Goal: Transaction & Acquisition: Subscribe to service/newsletter

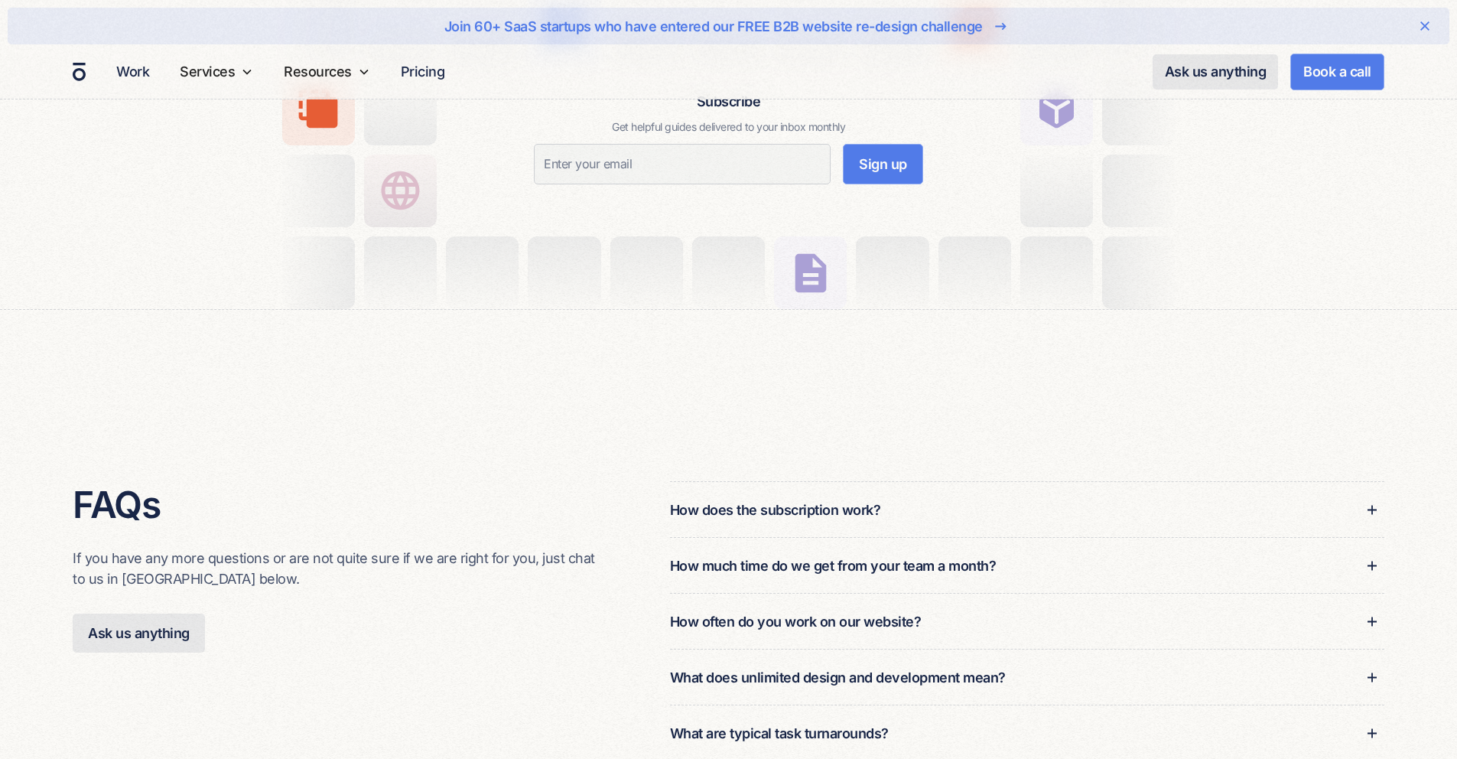
scroll to position [2672, 0]
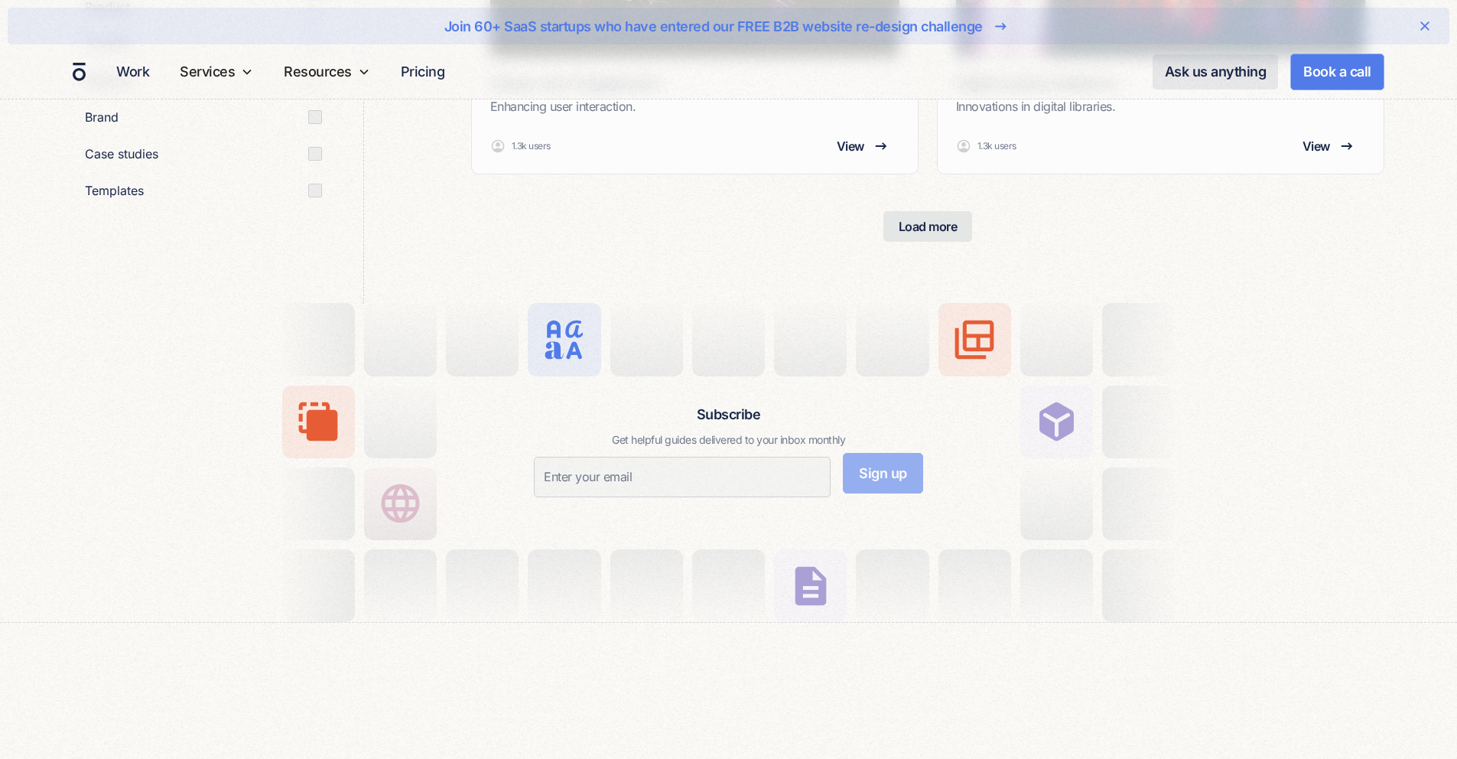
click at [893, 473] on input "Sign up" at bounding box center [883, 473] width 80 height 41
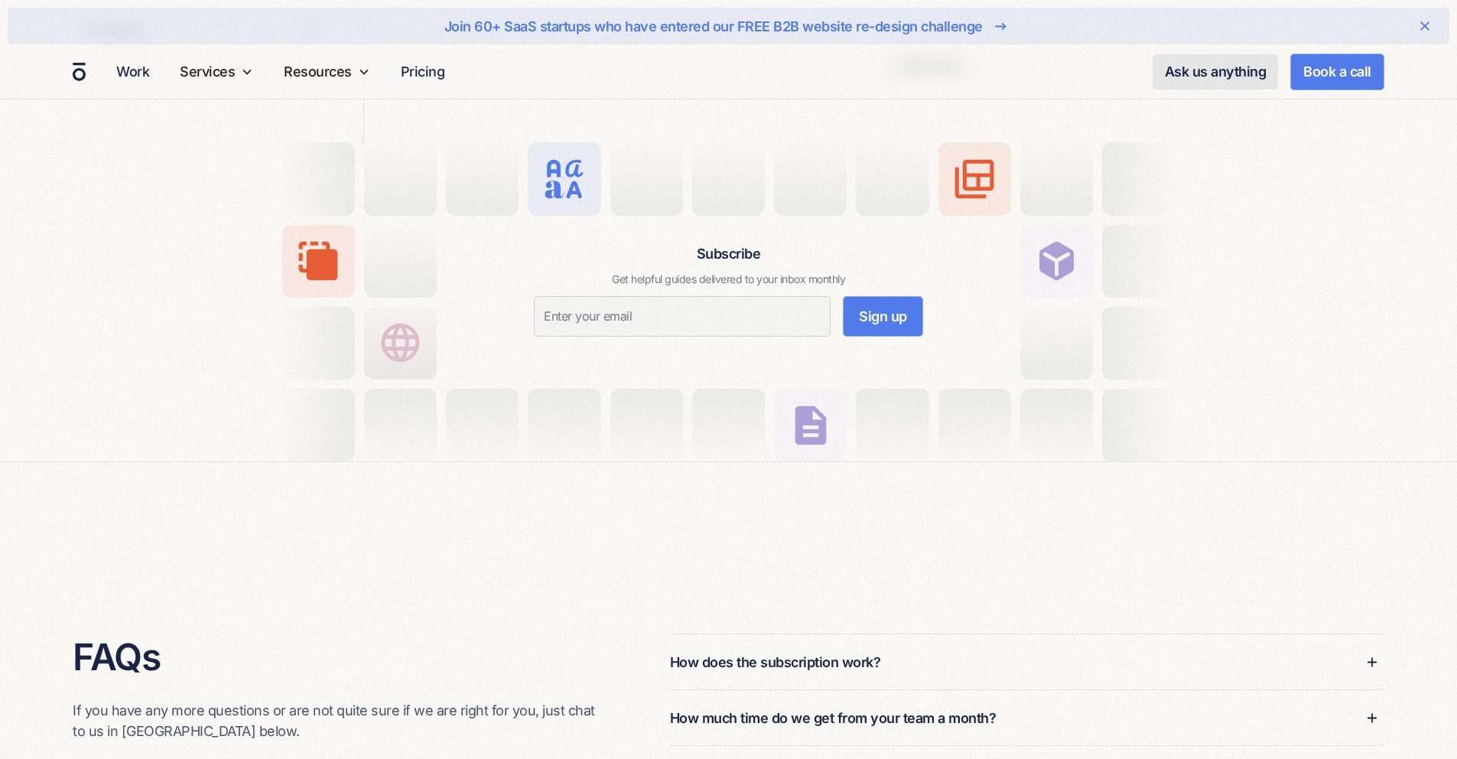
scroll to position [2832, 0]
click at [83, 62] on img "home" at bounding box center [79, 72] width 15 height 22
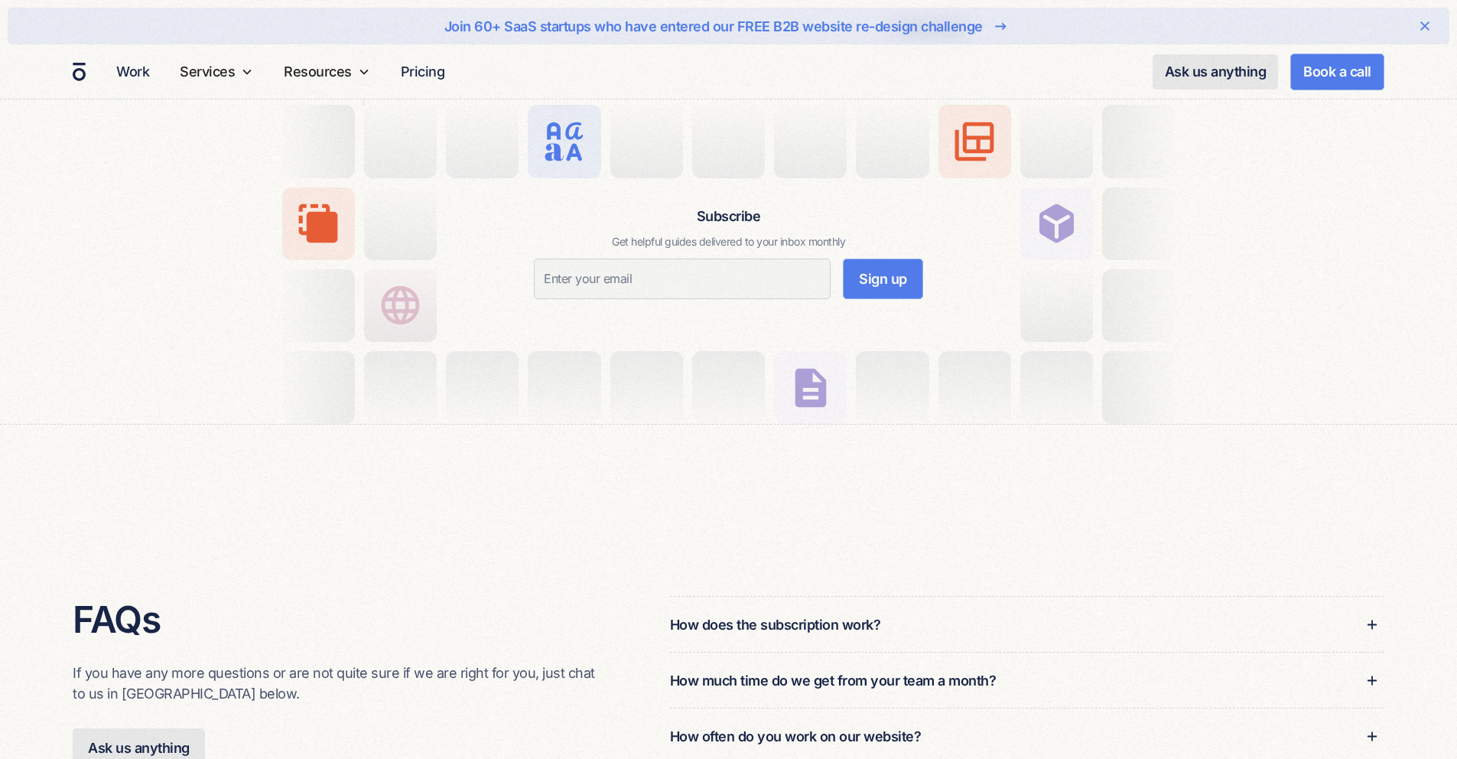
scroll to position [2666, 0]
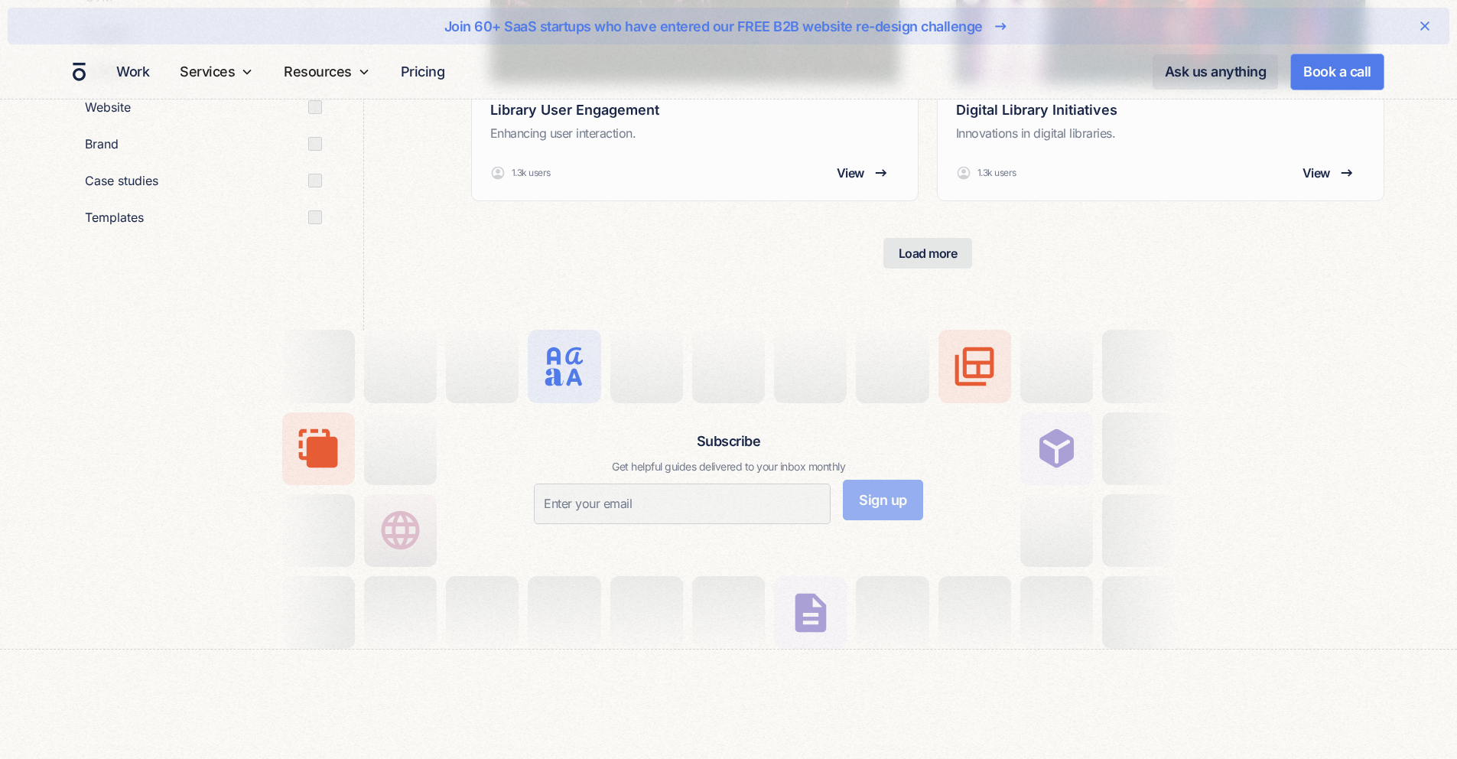
scroll to position [2646, 0]
click at [733, 503] on input "Subscribe Form" at bounding box center [682, 502] width 297 height 41
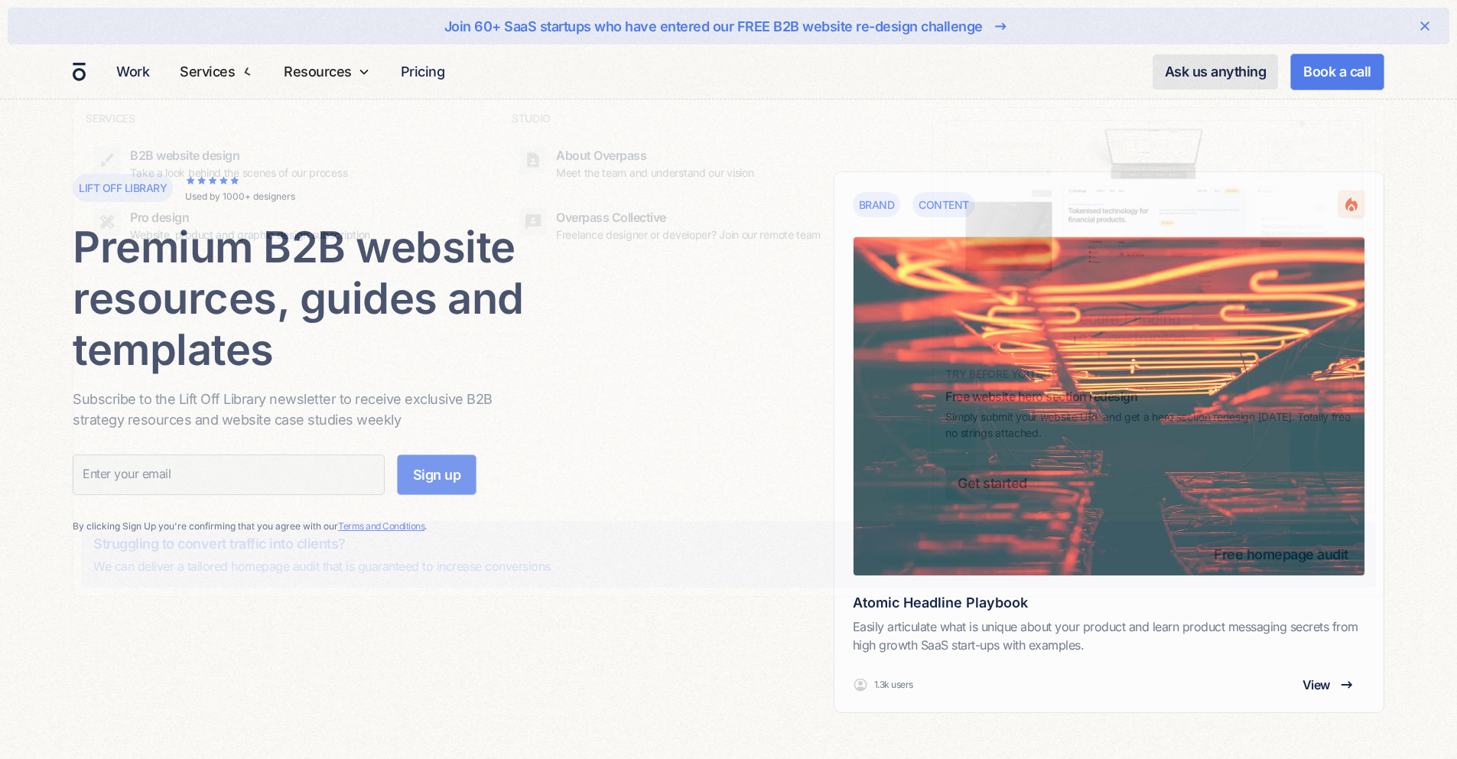
scroll to position [2646, 0]
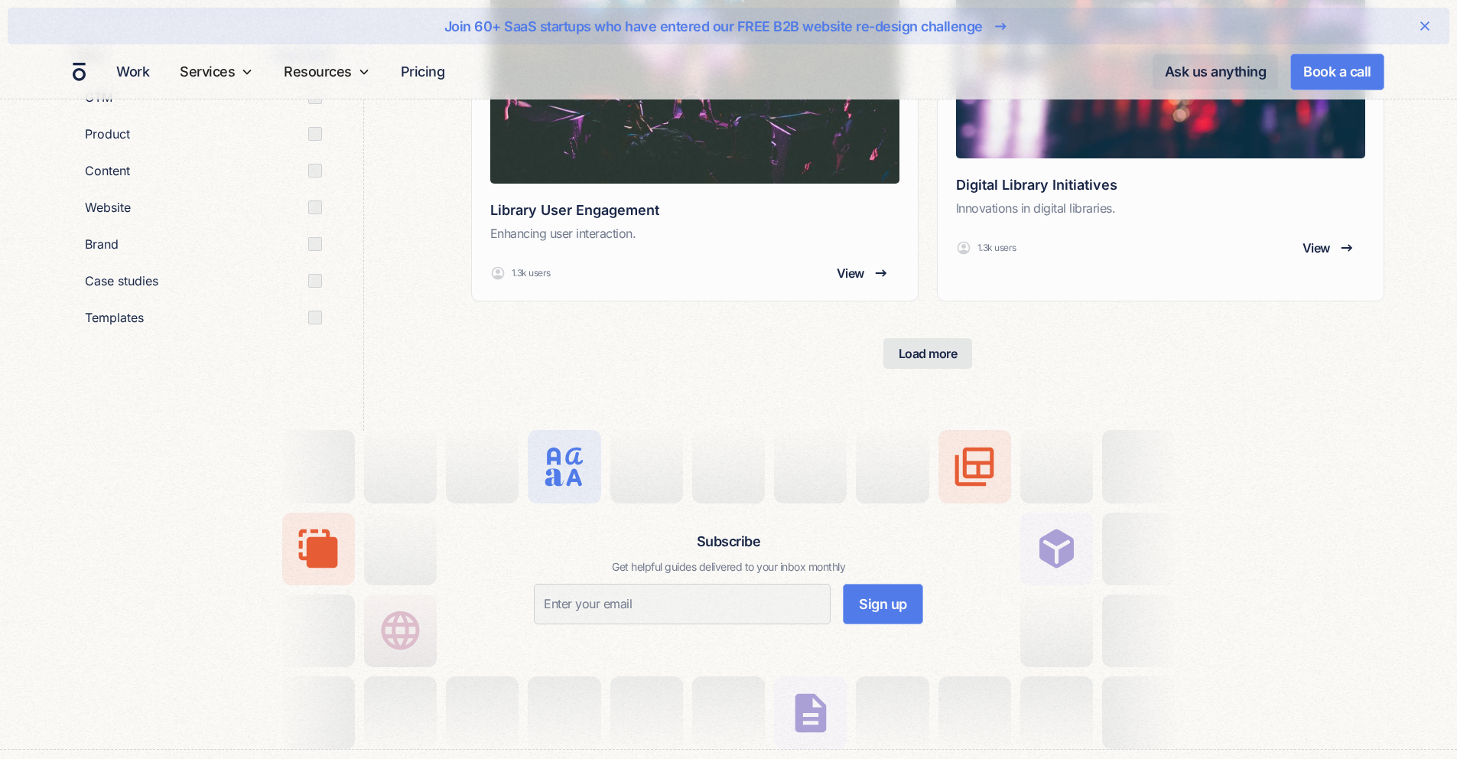
scroll to position [2706, 0]
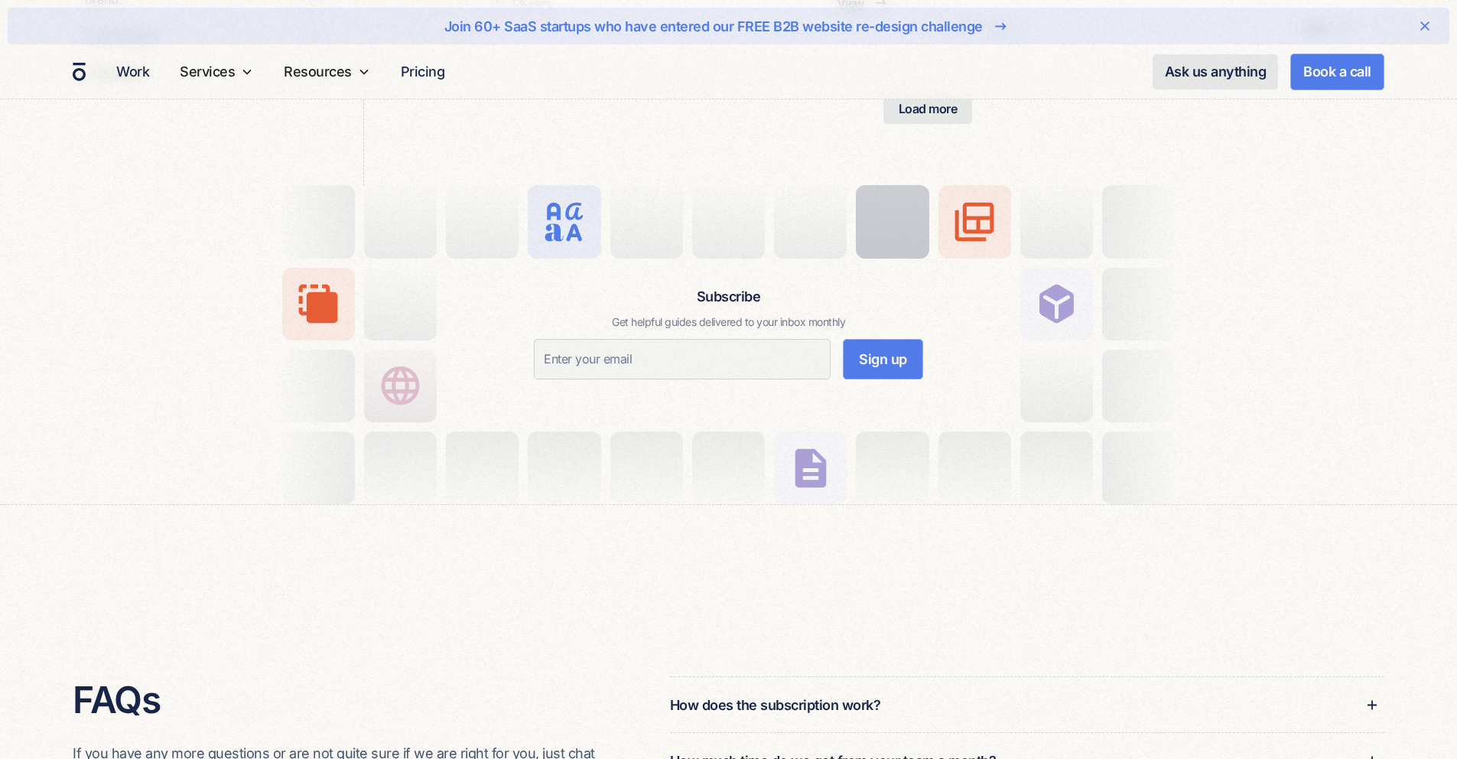
scroll to position [2567, 0]
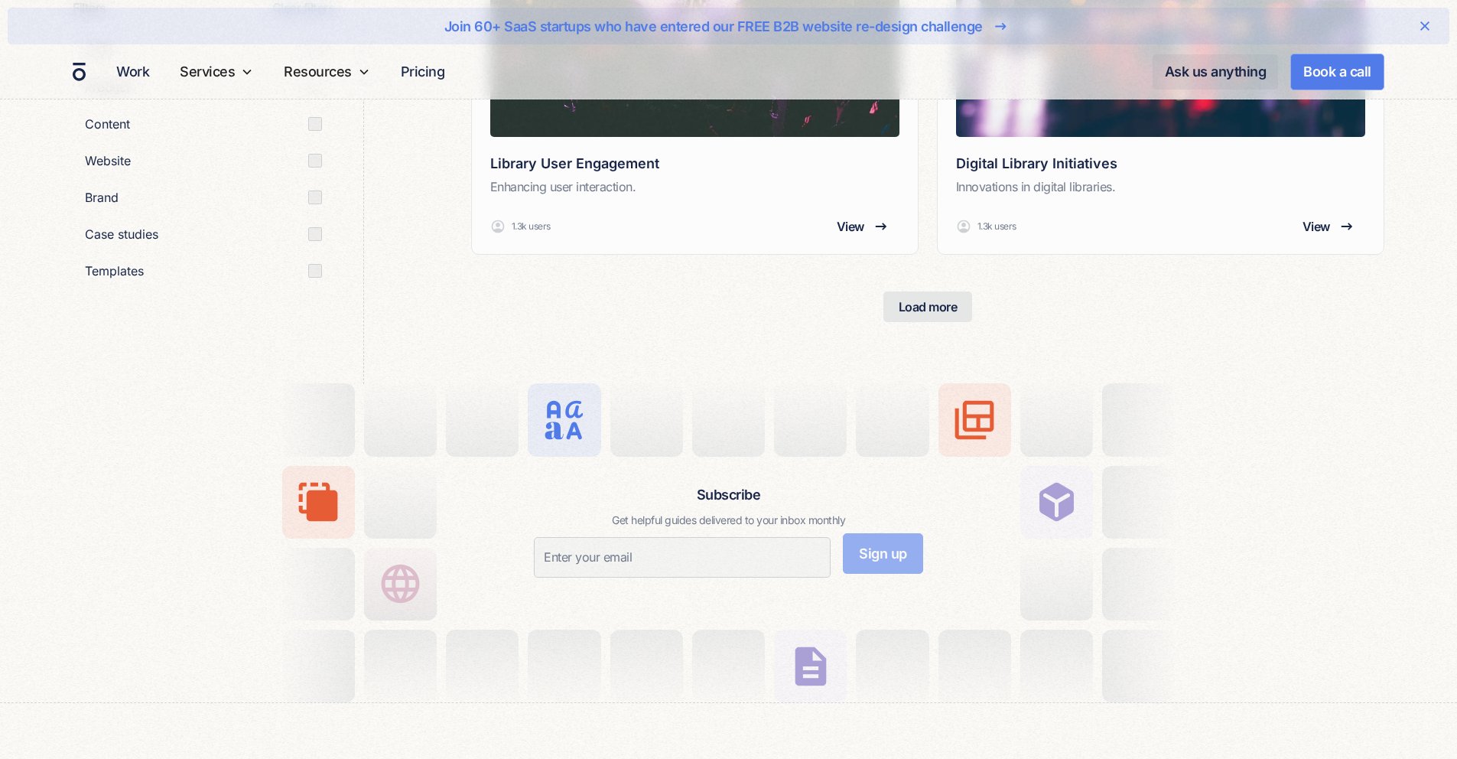
click at [892, 548] on div "Subscribe Get helpful guides delivered to your inbox monthly Sign up Thank you!…" at bounding box center [728, 543] width 401 height 118
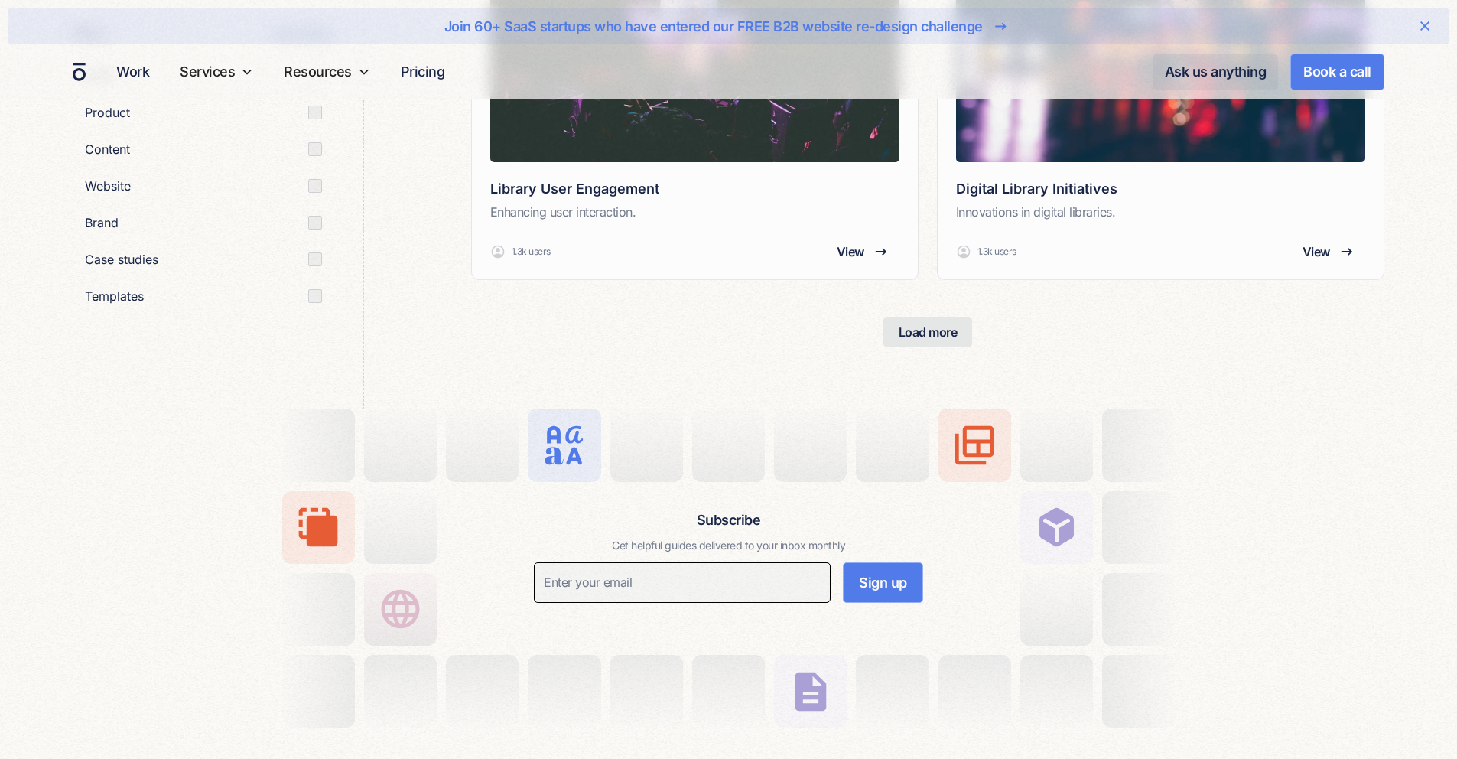
click at [693, 586] on input "Subscribe Form" at bounding box center [682, 582] width 297 height 41
click at [700, 580] on input "gdvfvfv" at bounding box center [682, 582] width 297 height 41
type input "gdvfvfv@gmail.com"
click at [893, 599] on input "Sign up" at bounding box center [883, 578] width 80 height 41
type input "Please wait..."
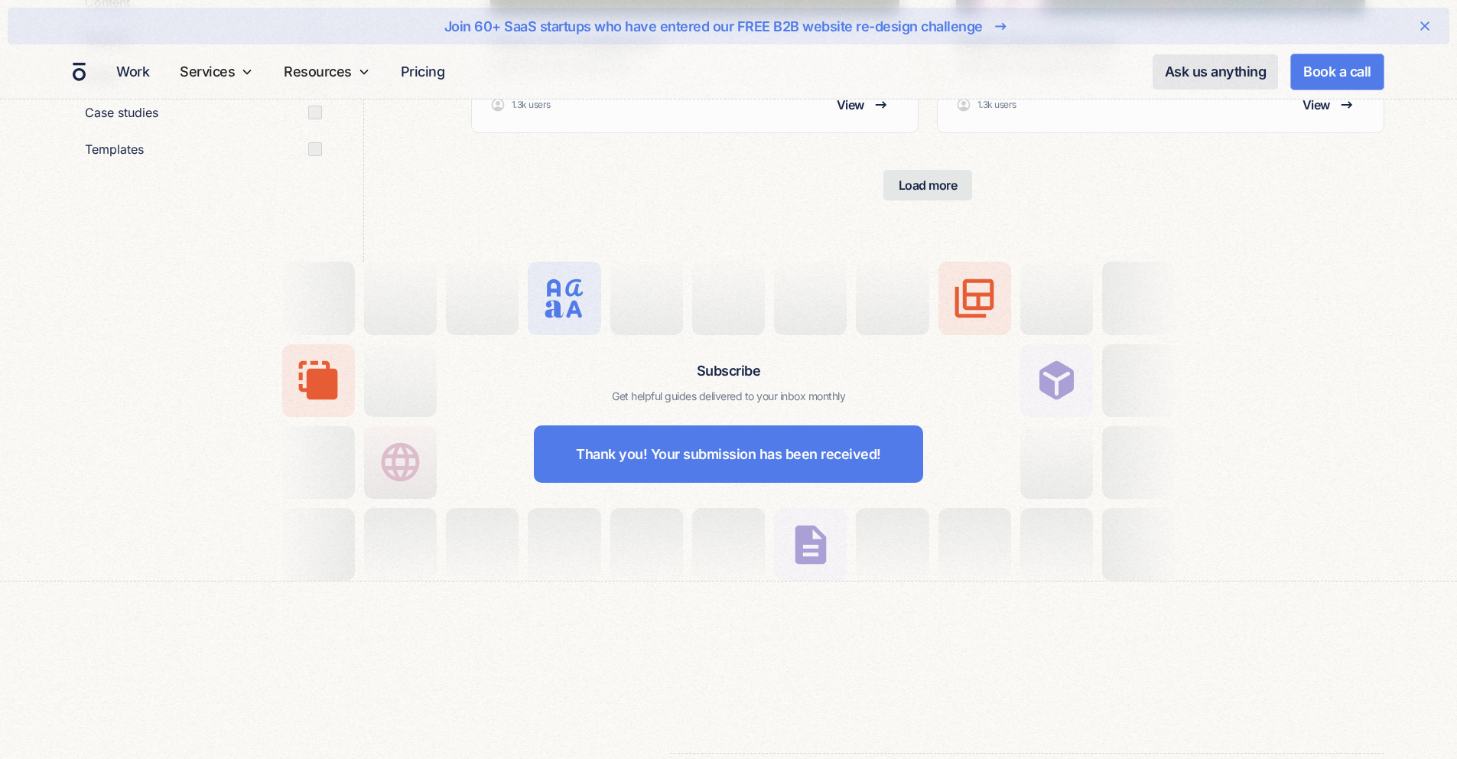
scroll to position [2750, 0]
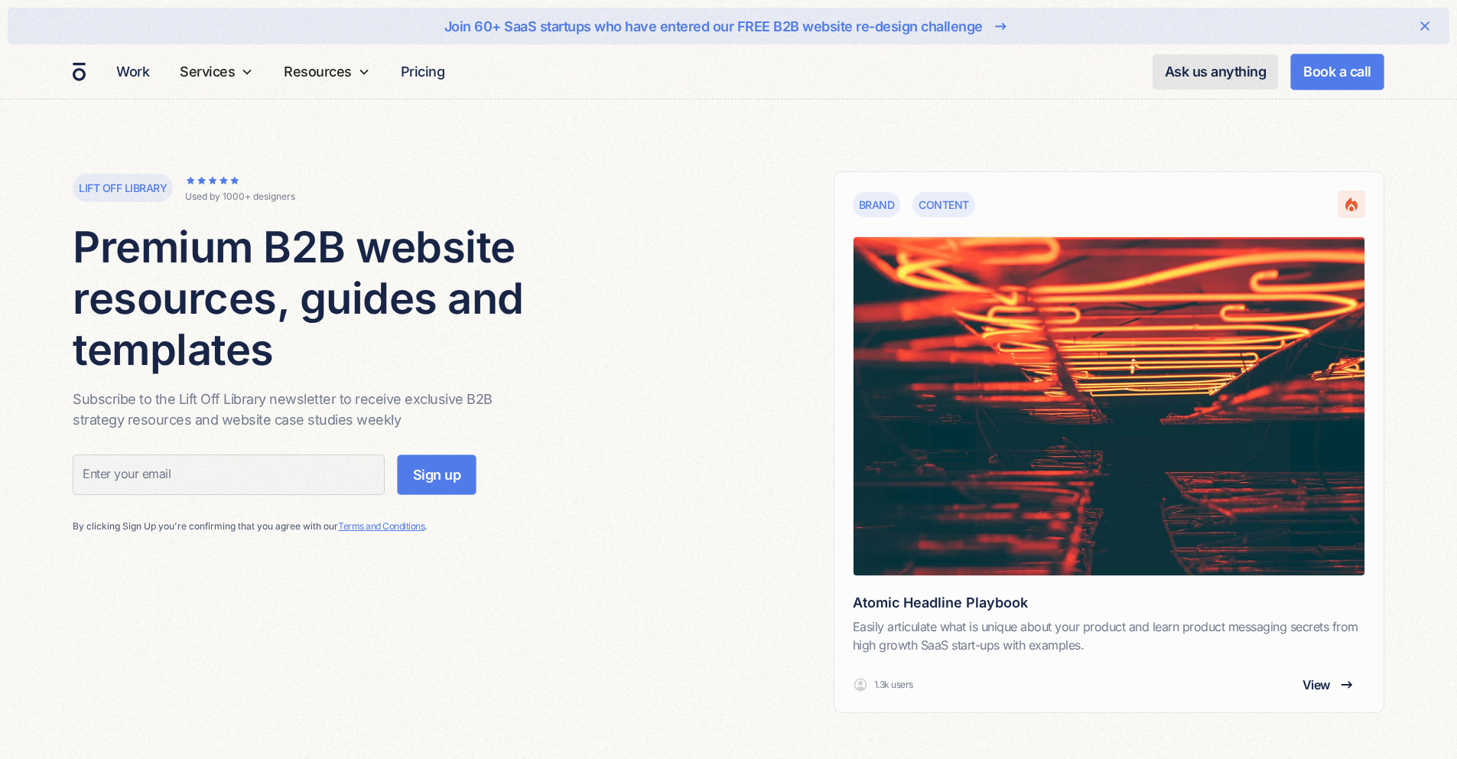
scroll to position [2750, 0]
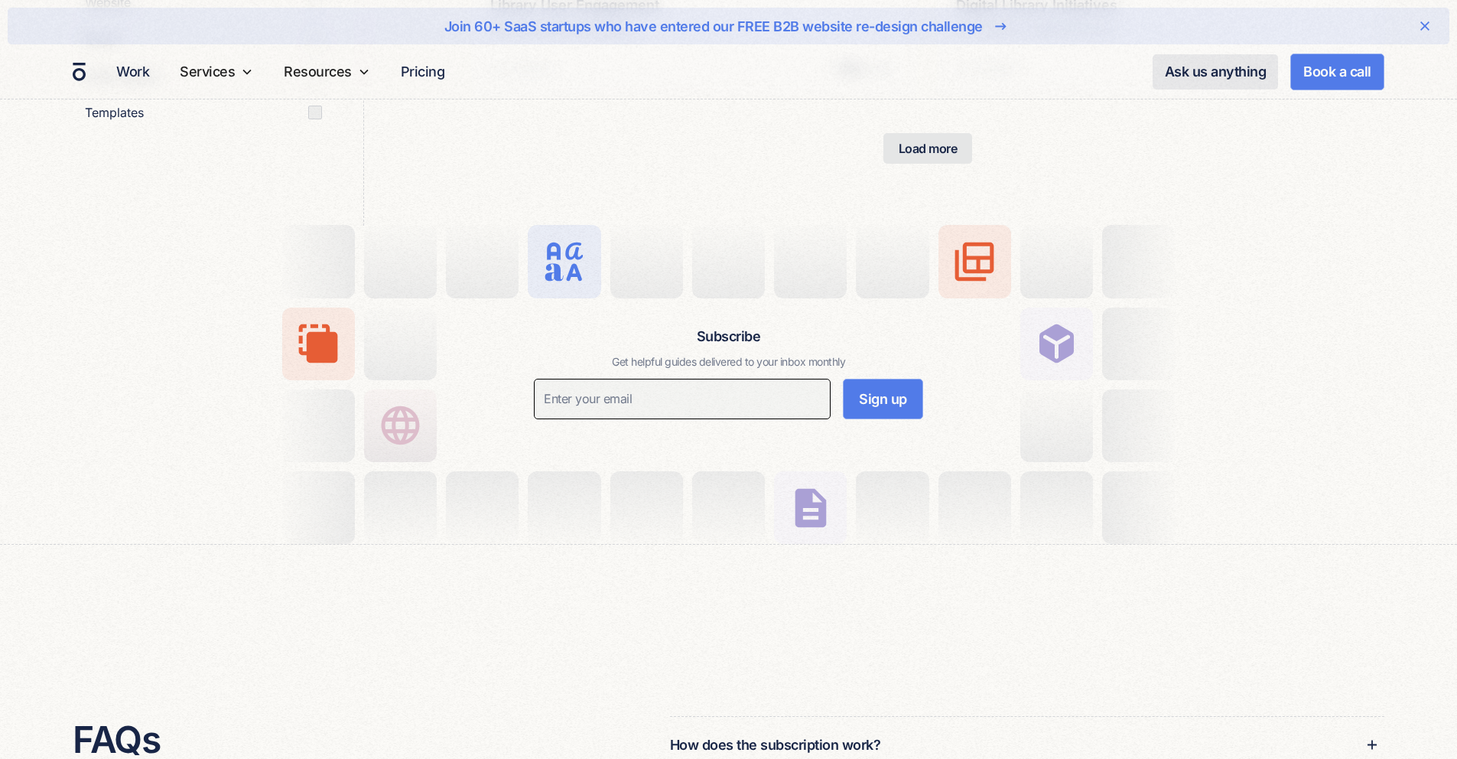
click at [642, 400] on input "Subscribe Form" at bounding box center [682, 399] width 297 height 41
type input "testing@gmail.com"
click at [878, 401] on input "Sign up" at bounding box center [883, 395] width 80 height 41
type input "Please wait..."
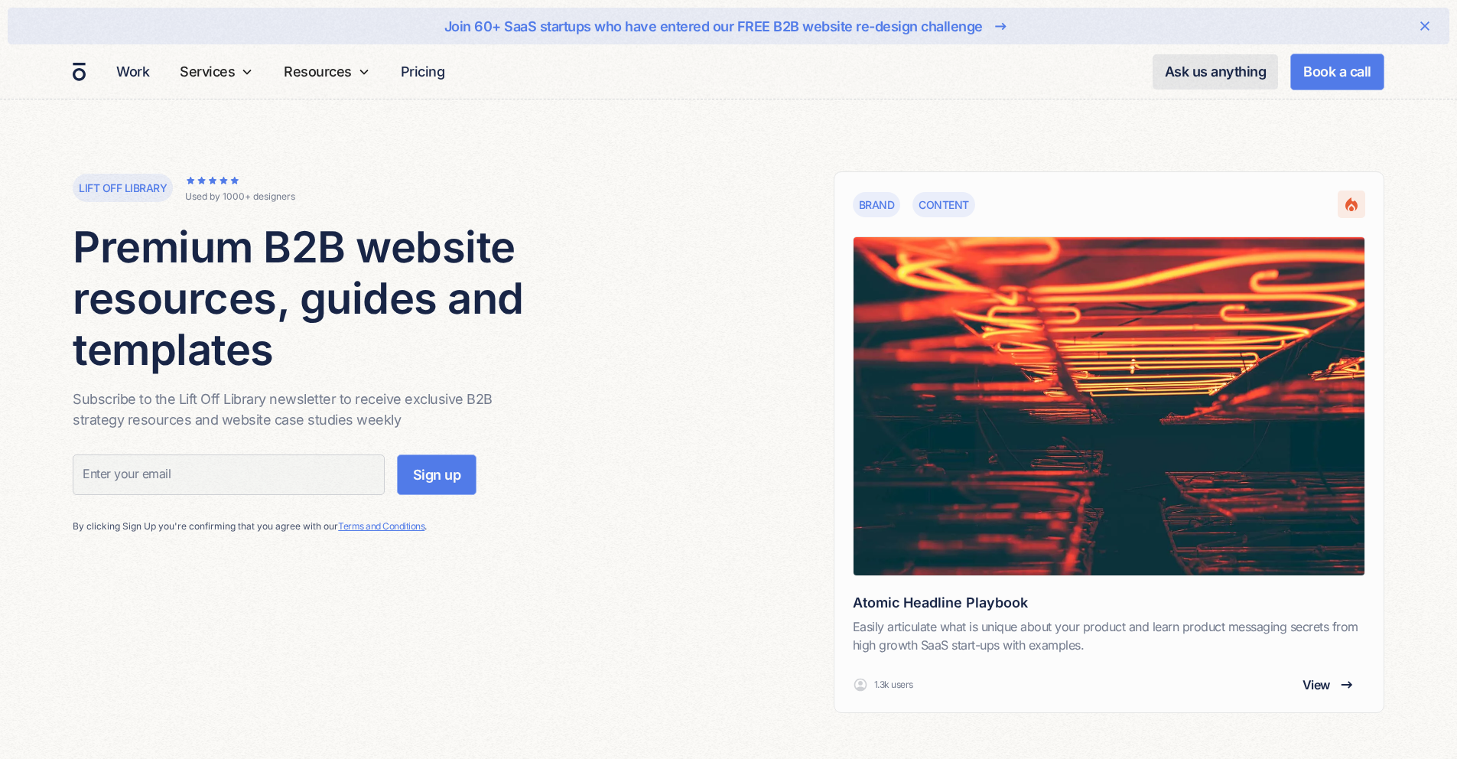
scroll to position [2750, 0]
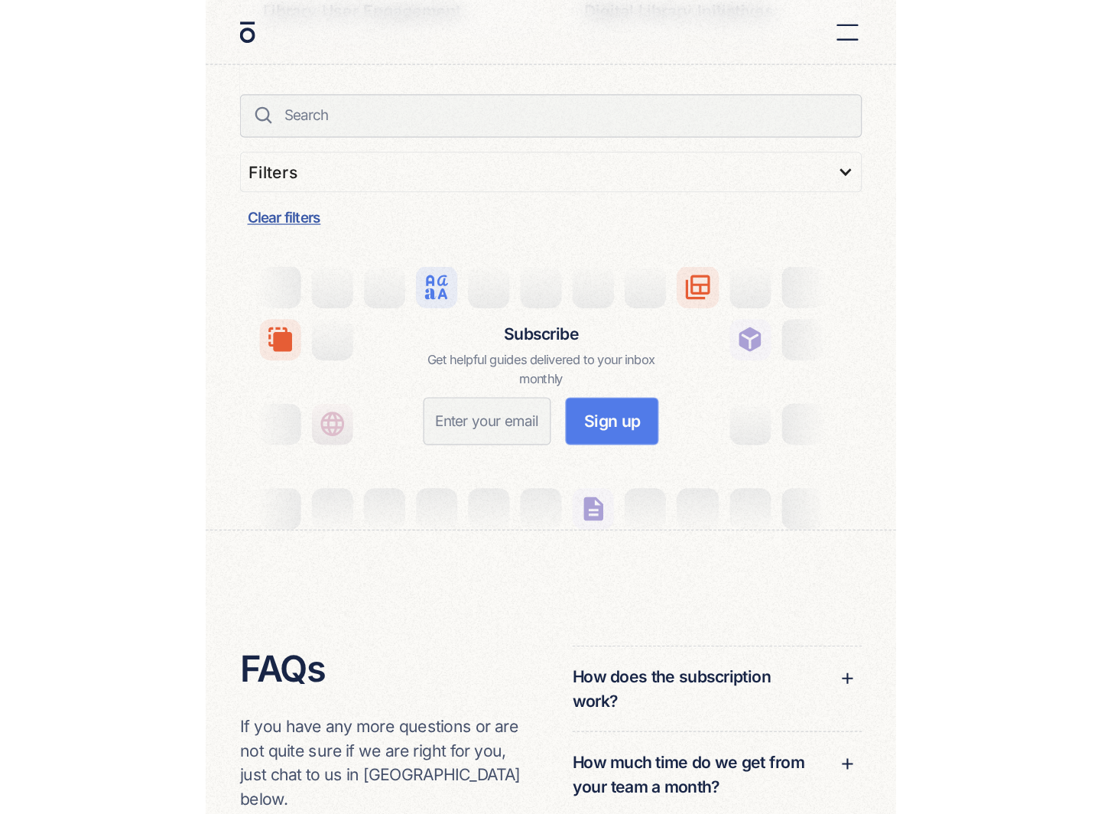
scroll to position [2707, 0]
